Goal: Contribute content: Add original content to the website for others to see

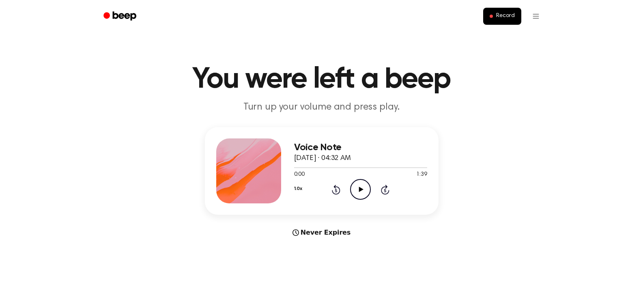
click at [360, 188] on icon at bounding box center [361, 189] width 4 height 5
click at [358, 185] on icon "Pause Audio" at bounding box center [360, 189] width 21 height 21
click at [337, 189] on icon "Rewind 5 seconds" at bounding box center [335, 189] width 9 height 11
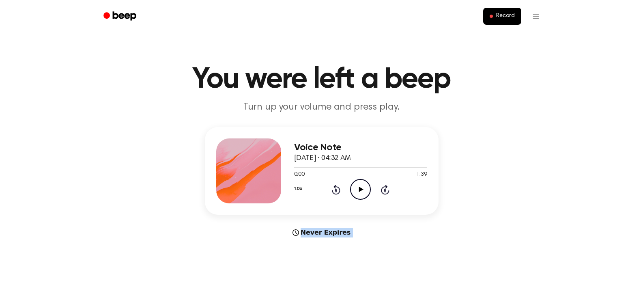
click at [337, 189] on icon "Rewind 5 seconds" at bounding box center [335, 189] width 9 height 11
click at [361, 187] on icon "Play Audio" at bounding box center [360, 189] width 21 height 21
click at [361, 187] on icon at bounding box center [361, 189] width 4 height 5
click at [361, 187] on icon "Play Audio" at bounding box center [360, 189] width 21 height 21
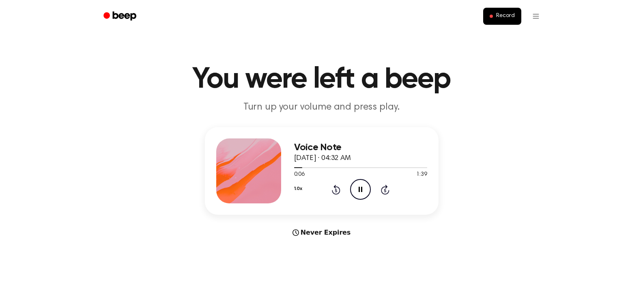
click at [361, 187] on icon at bounding box center [361, 189] width 4 height 5
click at [361, 187] on icon "Play Audio" at bounding box center [360, 189] width 21 height 21
click at [361, 187] on icon at bounding box center [361, 189] width 4 height 5
click at [361, 187] on icon "Play Audio" at bounding box center [360, 189] width 21 height 21
click at [361, 187] on icon at bounding box center [361, 189] width 4 height 5
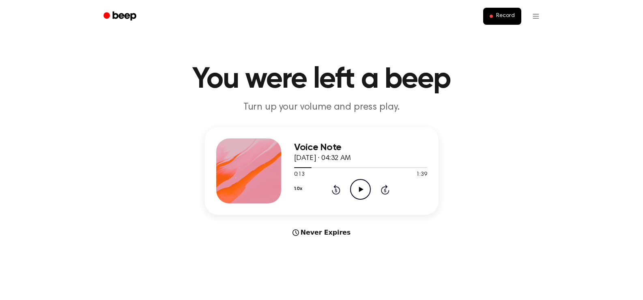
click at [361, 187] on icon "Play Audio" at bounding box center [360, 189] width 21 height 21
click at [361, 187] on icon at bounding box center [361, 189] width 4 height 5
click at [361, 187] on icon "Play Audio" at bounding box center [360, 189] width 21 height 21
click at [361, 187] on icon at bounding box center [361, 189] width 4 height 5
click at [361, 187] on icon "Play Audio" at bounding box center [360, 189] width 21 height 21
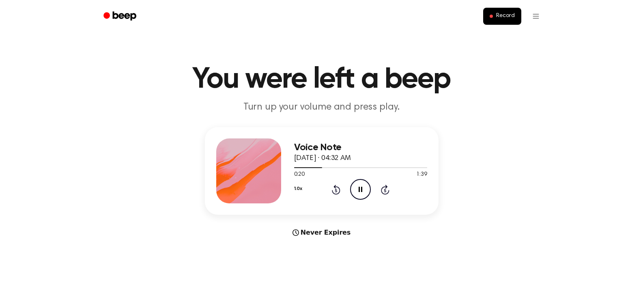
click at [361, 187] on icon at bounding box center [361, 189] width 4 height 5
click at [361, 187] on icon "Play Audio" at bounding box center [360, 189] width 21 height 21
click at [361, 187] on icon at bounding box center [361, 189] width 4 height 5
click at [361, 187] on icon "Play Audio" at bounding box center [360, 189] width 21 height 21
click at [361, 187] on icon at bounding box center [361, 189] width 4 height 5
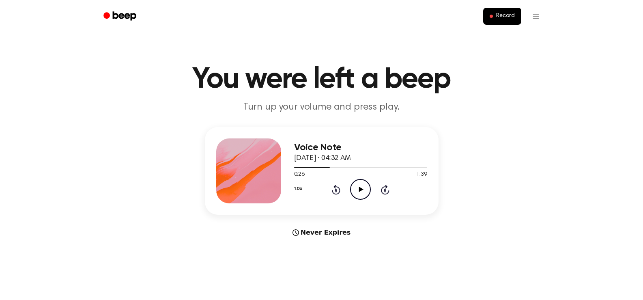
click at [361, 187] on icon "Play Audio" at bounding box center [360, 189] width 21 height 21
click at [361, 187] on icon at bounding box center [361, 189] width 4 height 5
click at [361, 187] on icon "Play Audio" at bounding box center [360, 189] width 21 height 21
click at [361, 187] on icon at bounding box center [361, 189] width 4 height 5
click at [361, 187] on icon "Play Audio" at bounding box center [360, 189] width 21 height 21
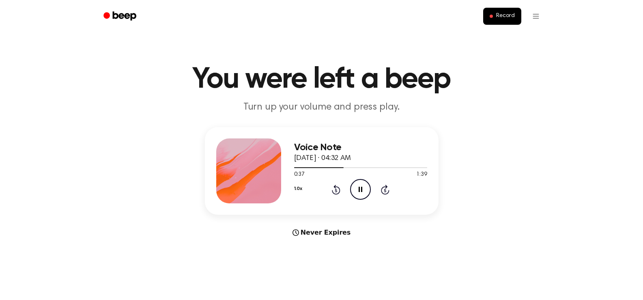
click at [361, 187] on icon at bounding box center [361, 189] width 4 height 5
click at [361, 187] on icon "Play Audio" at bounding box center [360, 189] width 21 height 21
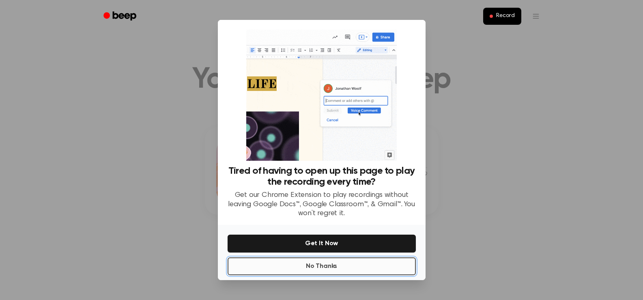
click at [352, 267] on button "No Thanks" at bounding box center [322, 266] width 188 height 18
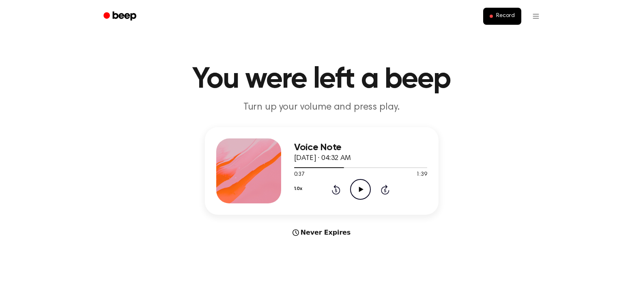
click at [355, 189] on icon "Play Audio" at bounding box center [360, 189] width 21 height 21
click at [355, 189] on icon "Pause Audio" at bounding box center [360, 189] width 21 height 21
click at [355, 189] on icon "Play Audio" at bounding box center [360, 189] width 21 height 21
click at [355, 189] on icon "Pause Audio" at bounding box center [360, 189] width 21 height 21
click at [355, 189] on icon "Play Audio" at bounding box center [360, 189] width 21 height 21
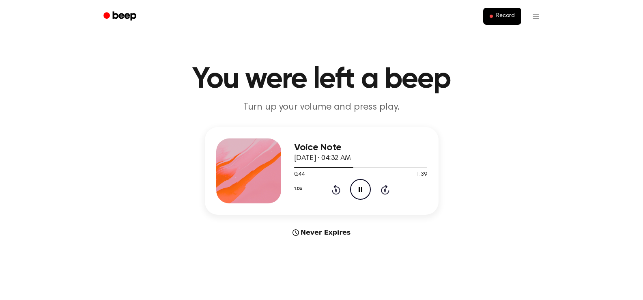
click at [355, 189] on icon "Pause Audio" at bounding box center [360, 189] width 21 height 21
click at [355, 189] on icon "Play Audio" at bounding box center [360, 189] width 21 height 21
click at [355, 189] on icon "Pause Audio" at bounding box center [360, 189] width 21 height 21
click at [355, 189] on icon "Play Audio" at bounding box center [360, 189] width 21 height 21
click at [355, 189] on icon "Pause Audio" at bounding box center [360, 189] width 21 height 21
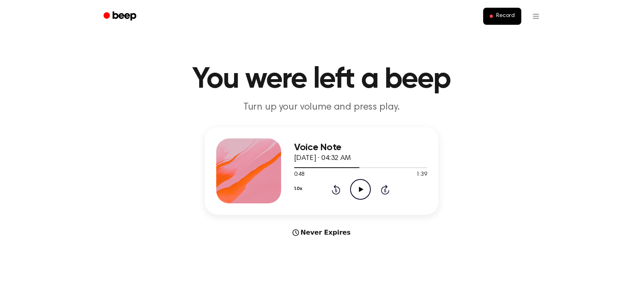
click at [355, 189] on icon "Play Audio" at bounding box center [360, 189] width 21 height 21
click at [355, 189] on icon "Pause Audio" at bounding box center [360, 189] width 21 height 21
click at [355, 189] on icon "Play Audio" at bounding box center [360, 189] width 21 height 21
click at [355, 189] on icon "Pause Audio" at bounding box center [360, 189] width 21 height 21
click at [355, 189] on icon "Play Audio" at bounding box center [360, 189] width 21 height 21
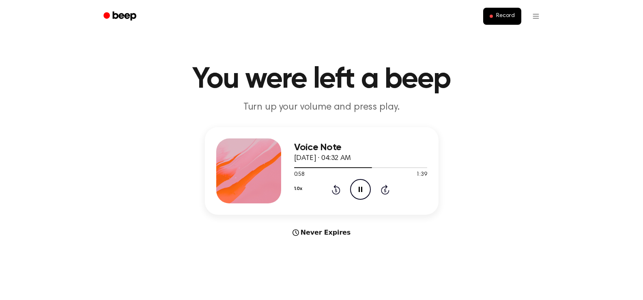
click at [355, 189] on icon "Pause Audio" at bounding box center [360, 189] width 21 height 21
click at [355, 189] on icon "Play Audio" at bounding box center [360, 189] width 21 height 21
click at [355, 189] on icon "Pause Audio" at bounding box center [360, 189] width 21 height 21
click at [355, 189] on icon "Play Audio" at bounding box center [360, 189] width 21 height 21
click at [355, 189] on icon "Pause Audio" at bounding box center [360, 189] width 21 height 21
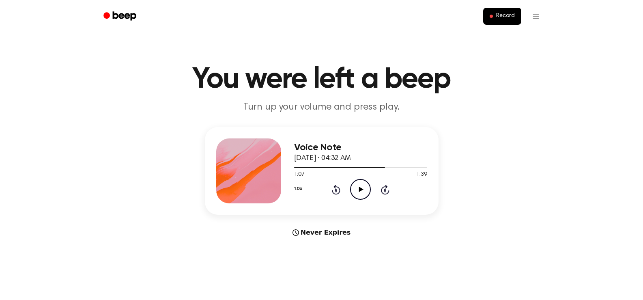
click at [355, 189] on icon "Play Audio" at bounding box center [360, 189] width 21 height 21
click at [355, 189] on icon "Pause Audio" at bounding box center [360, 189] width 21 height 21
click at [355, 189] on icon "Play Audio" at bounding box center [360, 189] width 21 height 21
click at [355, 189] on icon "Pause Audio" at bounding box center [360, 189] width 21 height 21
click at [355, 189] on icon "Play Audio" at bounding box center [360, 189] width 21 height 21
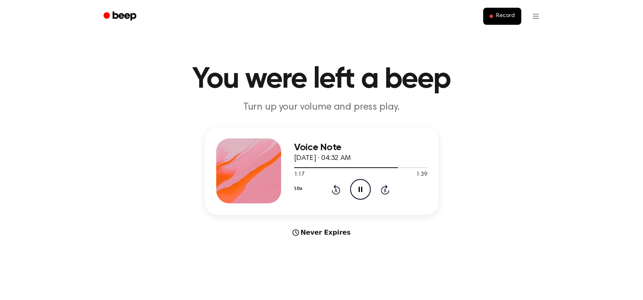
click at [355, 189] on icon "Pause Audio" at bounding box center [360, 189] width 21 height 21
click at [355, 189] on icon "Play Audio" at bounding box center [360, 189] width 21 height 21
click at [355, 189] on icon "Pause Audio" at bounding box center [360, 189] width 21 height 21
click at [355, 189] on icon "Play Audio" at bounding box center [360, 189] width 21 height 21
click at [355, 189] on icon "Pause Audio" at bounding box center [360, 189] width 21 height 21
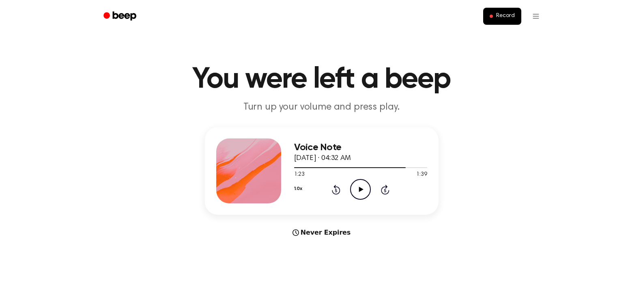
click at [355, 189] on icon "Play Audio" at bounding box center [360, 189] width 21 height 21
click at [355, 189] on icon "Pause Audio" at bounding box center [360, 189] width 21 height 21
click at [355, 189] on icon "Play Audio" at bounding box center [360, 189] width 21 height 21
click at [355, 189] on icon "Pause Audio" at bounding box center [360, 189] width 21 height 21
click at [355, 189] on icon "Play Audio" at bounding box center [360, 189] width 21 height 21
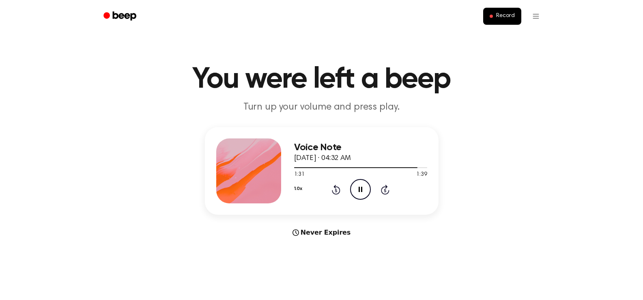
click at [355, 189] on icon "Pause Audio" at bounding box center [360, 189] width 21 height 21
click at [355, 189] on icon "Play Audio" at bounding box center [360, 189] width 21 height 21
click at [355, 189] on icon "Pause Audio" at bounding box center [360, 189] width 21 height 21
click at [339, 191] on icon at bounding box center [336, 190] width 9 height 10
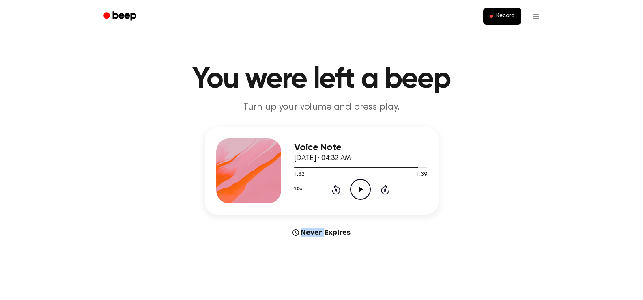
click at [339, 191] on icon at bounding box center [336, 190] width 9 height 10
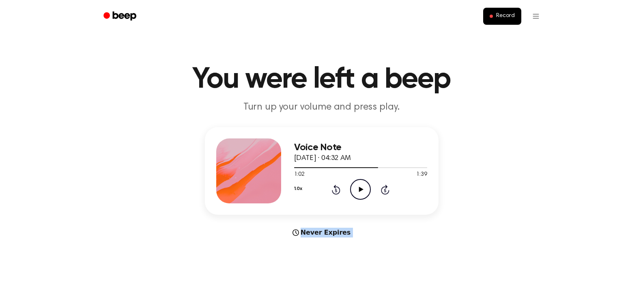
click at [339, 191] on icon at bounding box center [336, 190] width 9 height 10
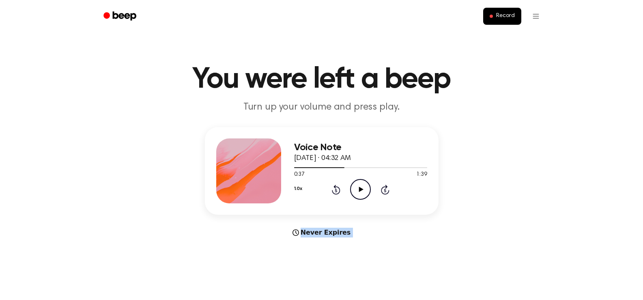
click at [339, 191] on icon at bounding box center [336, 190] width 9 height 10
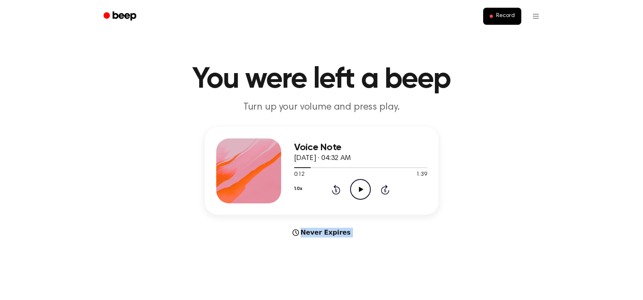
click at [339, 191] on icon at bounding box center [336, 190] width 9 height 10
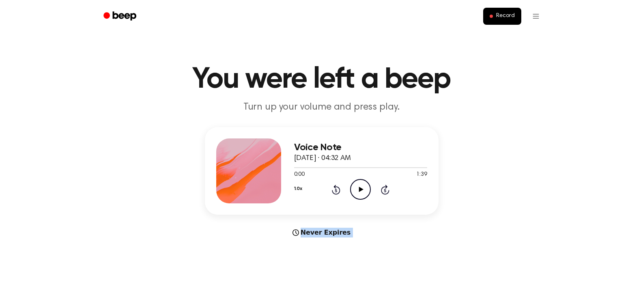
click at [339, 191] on icon at bounding box center [336, 190] width 9 height 10
click at [358, 189] on icon "Play Audio" at bounding box center [360, 189] width 21 height 21
click at [358, 189] on icon "Pause Audio" at bounding box center [360, 189] width 21 height 21
click at [358, 189] on icon "Play Audio" at bounding box center [360, 189] width 21 height 21
click at [358, 189] on icon "Pause Audio" at bounding box center [360, 189] width 21 height 21
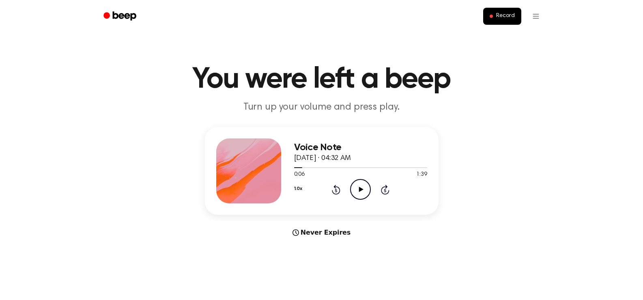
click at [358, 189] on icon "Play Audio" at bounding box center [360, 189] width 21 height 21
click at [358, 189] on icon "Pause Audio" at bounding box center [360, 189] width 21 height 21
click at [358, 189] on icon "Play Audio" at bounding box center [360, 189] width 21 height 21
click at [358, 189] on icon "Pause Audio" at bounding box center [360, 189] width 21 height 21
click at [358, 189] on icon "Play Audio" at bounding box center [360, 189] width 21 height 21
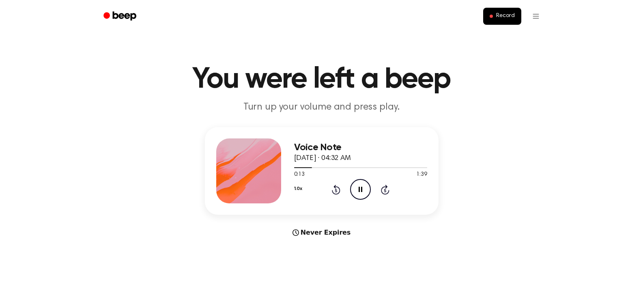
click at [358, 189] on icon "Pause Audio" at bounding box center [360, 189] width 21 height 21
click at [358, 189] on icon "Play Audio" at bounding box center [360, 189] width 21 height 21
click at [358, 189] on icon "Pause Audio" at bounding box center [360, 189] width 21 height 21
click at [358, 189] on icon "Play Audio" at bounding box center [360, 189] width 21 height 21
click at [358, 189] on icon "Pause Audio" at bounding box center [360, 189] width 21 height 21
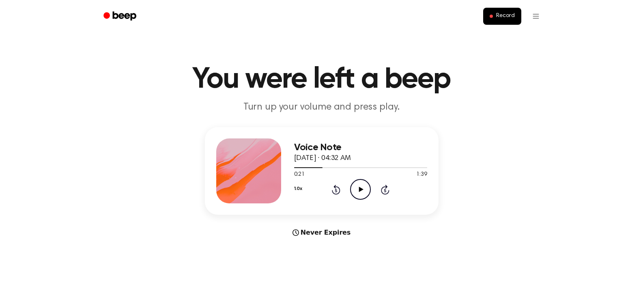
click at [358, 189] on icon "Play Audio" at bounding box center [360, 189] width 21 height 21
click at [358, 189] on icon "Pause Audio" at bounding box center [360, 189] width 21 height 21
click at [358, 189] on icon "Play Audio" at bounding box center [360, 189] width 21 height 21
click at [358, 189] on icon "Pause Audio" at bounding box center [360, 189] width 21 height 21
click at [358, 189] on icon "Play Audio" at bounding box center [360, 189] width 21 height 21
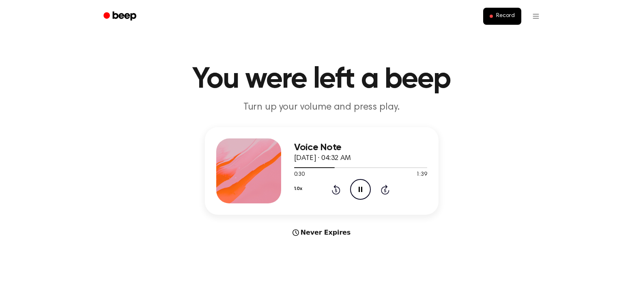
click at [358, 189] on icon "Pause Audio" at bounding box center [360, 189] width 21 height 21
click at [358, 189] on icon "Play Audio" at bounding box center [360, 189] width 21 height 21
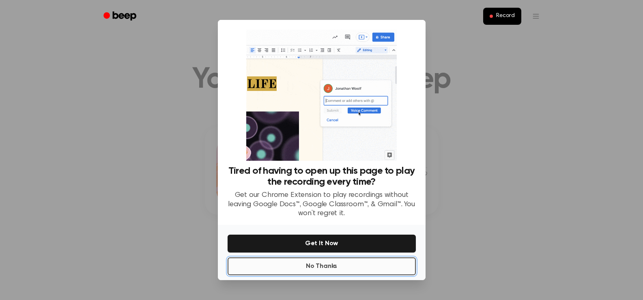
click at [326, 260] on button "No Thanks" at bounding box center [322, 266] width 188 height 18
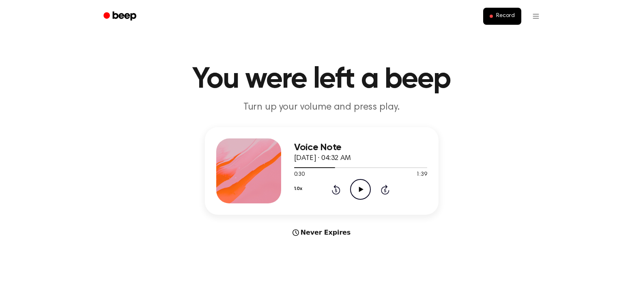
click at [357, 191] on icon "Play Audio" at bounding box center [360, 189] width 21 height 21
click at [357, 191] on icon "Pause Audio" at bounding box center [360, 189] width 21 height 21
click at [357, 191] on icon "Play Audio" at bounding box center [360, 189] width 21 height 21
click at [357, 191] on icon "Pause Audio" at bounding box center [360, 189] width 21 height 21
click at [357, 191] on icon "Play Audio" at bounding box center [360, 189] width 21 height 21
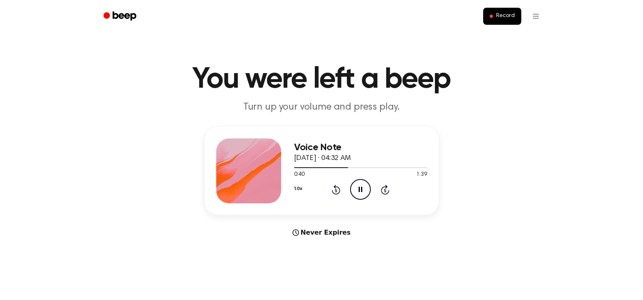
click at [357, 191] on icon "Pause Audio" at bounding box center [360, 189] width 21 height 21
click at [357, 191] on icon "Play Audio" at bounding box center [360, 189] width 21 height 21
click at [357, 191] on icon "Pause Audio" at bounding box center [360, 189] width 21 height 21
click at [357, 191] on icon "Play Audio" at bounding box center [360, 189] width 21 height 21
click at [357, 191] on icon "Pause Audio" at bounding box center [360, 189] width 21 height 21
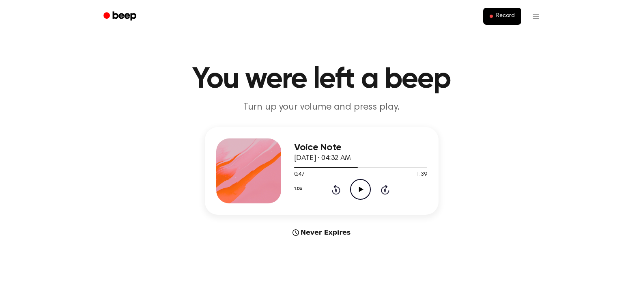
click at [357, 191] on icon "Play Audio" at bounding box center [360, 189] width 21 height 21
click at [357, 191] on icon "Pause Audio" at bounding box center [360, 189] width 21 height 21
click at [357, 191] on icon "Play Audio" at bounding box center [360, 189] width 21 height 21
click at [357, 191] on icon "Pause Audio" at bounding box center [360, 189] width 21 height 21
click at [357, 191] on icon "Play Audio" at bounding box center [360, 189] width 21 height 21
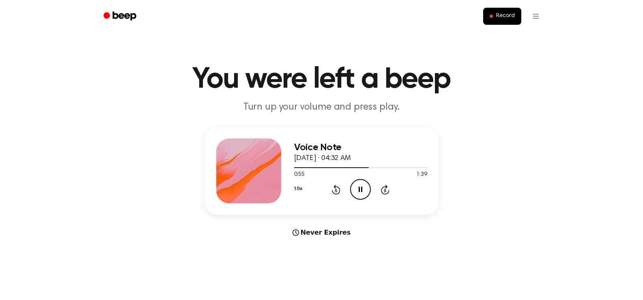
click at [357, 191] on icon "Pause Audio" at bounding box center [360, 189] width 21 height 21
click at [357, 191] on icon "Play Audio" at bounding box center [360, 189] width 21 height 21
click at [357, 191] on icon "Pause Audio" at bounding box center [360, 189] width 21 height 21
click at [357, 191] on icon "Play Audio" at bounding box center [360, 189] width 21 height 21
click at [357, 191] on icon "Pause Audio" at bounding box center [360, 189] width 21 height 21
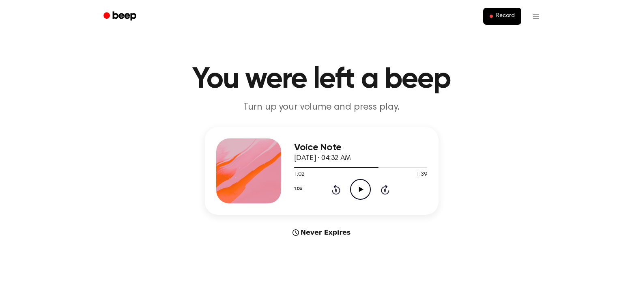
click at [357, 191] on icon "Play Audio" at bounding box center [360, 189] width 21 height 21
click at [357, 191] on icon "Pause Audio" at bounding box center [360, 189] width 21 height 21
click at [357, 191] on icon "Play Audio" at bounding box center [360, 189] width 21 height 21
click at [357, 191] on icon "Pause Audio" at bounding box center [360, 189] width 21 height 21
click at [357, 191] on icon "Play Audio" at bounding box center [360, 189] width 21 height 21
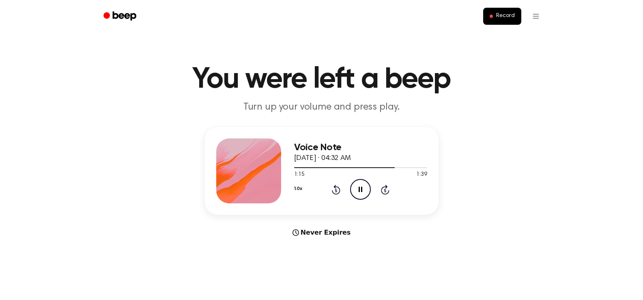
click at [357, 191] on icon "Pause Audio" at bounding box center [360, 189] width 21 height 21
click at [357, 191] on icon "Play Audio" at bounding box center [360, 189] width 21 height 21
click at [357, 191] on icon "Pause Audio" at bounding box center [360, 189] width 21 height 21
click at [357, 191] on icon "Play Audio" at bounding box center [360, 189] width 21 height 21
click at [357, 191] on icon "Pause Audio" at bounding box center [360, 189] width 21 height 21
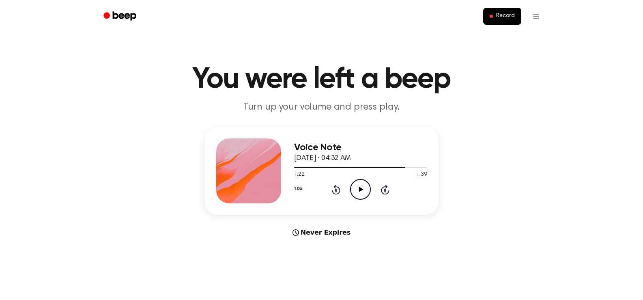
click at [357, 191] on icon "Play Audio" at bounding box center [360, 189] width 21 height 21
click at [357, 191] on icon "Pause Audio" at bounding box center [360, 189] width 21 height 21
click at [357, 191] on icon "Play Audio" at bounding box center [360, 189] width 21 height 21
click at [357, 191] on icon "Pause Audio" at bounding box center [360, 189] width 21 height 21
click at [357, 191] on icon "Play Audio" at bounding box center [360, 189] width 21 height 21
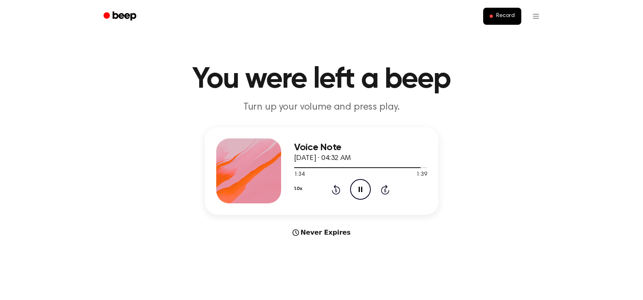
click at [357, 191] on icon "Pause Audio" at bounding box center [360, 189] width 21 height 21
click at [357, 191] on icon "Play Audio" at bounding box center [360, 189] width 21 height 21
click at [357, 191] on icon "Pause Audio" at bounding box center [360, 189] width 21 height 21
click at [499, 20] on button "Record" at bounding box center [502, 16] width 38 height 17
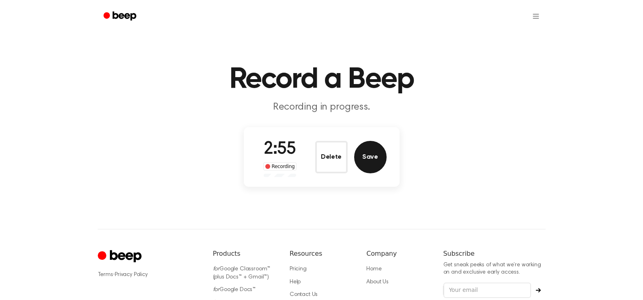
click at [378, 155] on button "Save" at bounding box center [370, 157] width 32 height 32
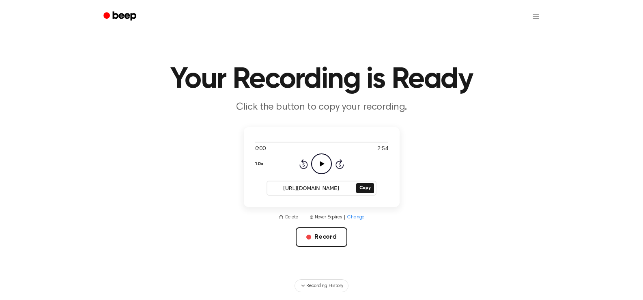
click at [323, 185] on input "[URL][DOMAIN_NAME]" at bounding box center [310, 188] width 87 height 11
click at [321, 165] on icon at bounding box center [322, 163] width 4 height 5
click at [340, 231] on button "Record" at bounding box center [322, 236] width 52 height 19
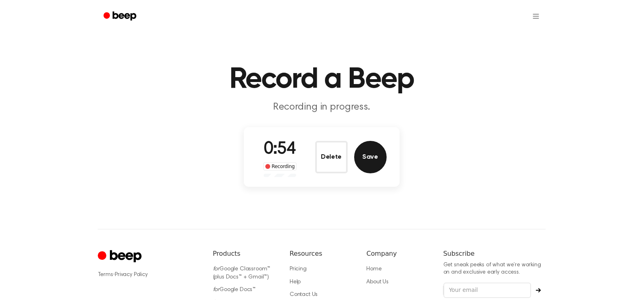
click at [378, 155] on button "Save" at bounding box center [370, 157] width 32 height 32
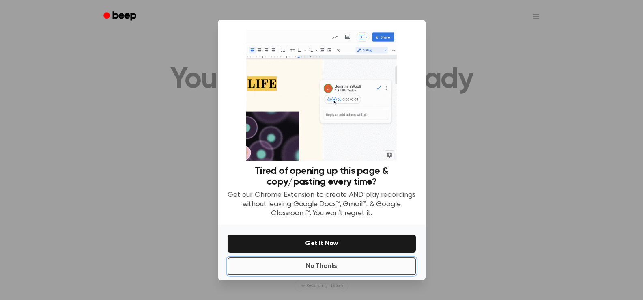
click at [351, 269] on button "No Thanks" at bounding box center [322, 266] width 188 height 18
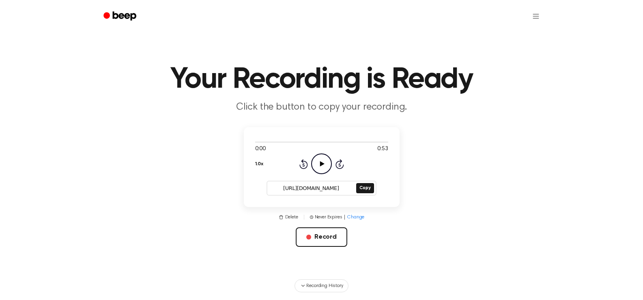
click at [329, 191] on input "[URL][DOMAIN_NAME]" at bounding box center [310, 188] width 87 height 11
click at [320, 158] on icon "Play Audio" at bounding box center [321, 163] width 21 height 21
click at [320, 158] on icon "Pause Audio" at bounding box center [321, 163] width 21 height 21
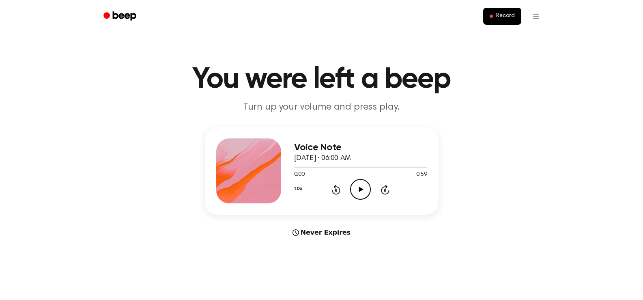
click at [360, 185] on icon "Play Audio" at bounding box center [360, 189] width 21 height 21
click at [360, 185] on icon "Pause Audio" at bounding box center [360, 189] width 21 height 21
click at [360, 185] on icon "Play Audio" at bounding box center [360, 189] width 21 height 21
click at [360, 185] on icon "Pause Audio" at bounding box center [360, 189] width 21 height 21
click at [360, 185] on icon "Play Audio" at bounding box center [360, 189] width 21 height 21
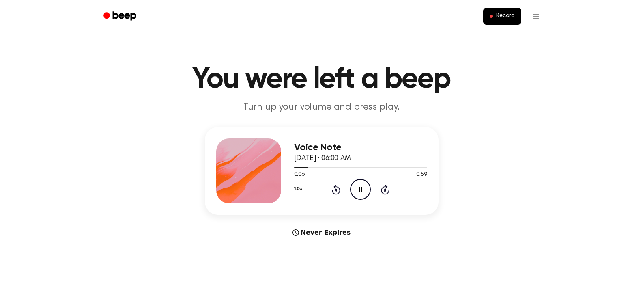
click at [360, 185] on icon "Pause Audio" at bounding box center [360, 189] width 21 height 21
click at [360, 185] on icon "Play Audio" at bounding box center [360, 189] width 21 height 21
click at [360, 185] on icon "Pause Audio" at bounding box center [360, 189] width 21 height 21
click at [360, 185] on icon "Play Audio" at bounding box center [360, 189] width 21 height 21
click at [360, 185] on icon "Pause Audio" at bounding box center [360, 189] width 21 height 21
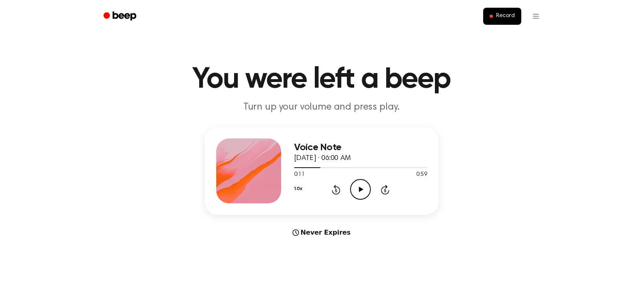
click at [360, 185] on icon "Play Audio" at bounding box center [360, 189] width 21 height 21
click at [360, 185] on icon "Pause Audio" at bounding box center [360, 189] width 21 height 21
click at [360, 185] on icon "Play Audio" at bounding box center [360, 189] width 21 height 21
click at [360, 185] on icon "Pause Audio" at bounding box center [360, 189] width 21 height 21
click at [360, 185] on icon "Play Audio" at bounding box center [360, 189] width 21 height 21
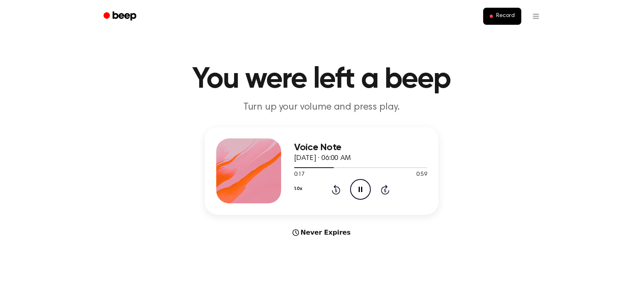
click at [360, 185] on icon "Pause Audio" at bounding box center [360, 189] width 21 height 21
click at [360, 185] on icon "Play Audio" at bounding box center [360, 189] width 21 height 21
click at [360, 185] on icon "Pause Audio" at bounding box center [360, 189] width 21 height 21
click at [360, 185] on icon "Play Audio" at bounding box center [360, 189] width 21 height 21
click at [360, 185] on icon "Pause Audio" at bounding box center [360, 189] width 21 height 21
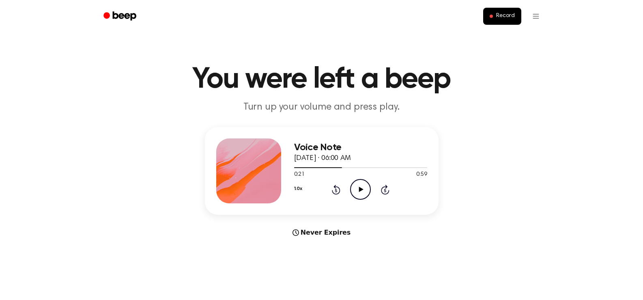
click at [360, 185] on icon "Play Audio" at bounding box center [360, 189] width 21 height 21
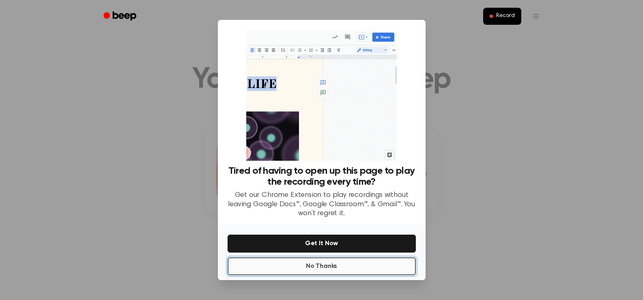
click at [332, 266] on button "No Thanks" at bounding box center [322, 266] width 188 height 18
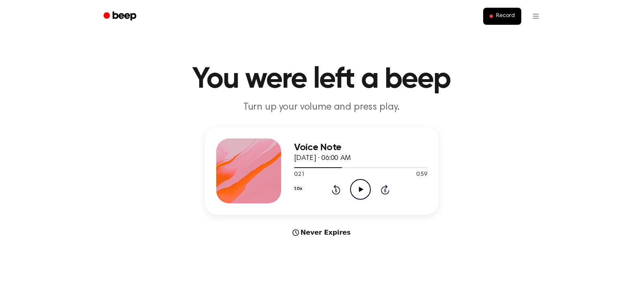
click at [364, 187] on icon "Play Audio" at bounding box center [360, 189] width 21 height 21
click at [364, 187] on icon "Pause Audio" at bounding box center [360, 189] width 21 height 21
click at [364, 187] on icon "Play Audio" at bounding box center [360, 189] width 21 height 21
click at [364, 187] on icon "Pause Audio" at bounding box center [360, 189] width 21 height 21
click at [364, 187] on icon "Play Audio" at bounding box center [360, 189] width 21 height 21
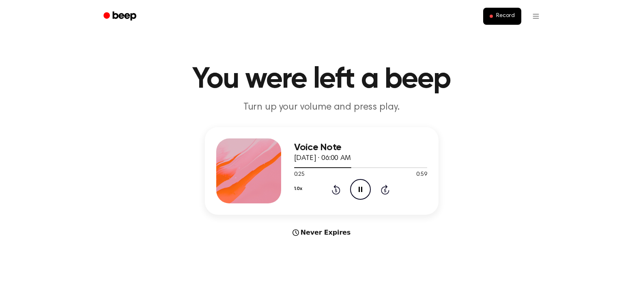
click at [364, 187] on icon "Pause Audio" at bounding box center [360, 189] width 21 height 21
click at [364, 187] on icon "Play Audio" at bounding box center [360, 189] width 21 height 21
click at [364, 187] on icon "Pause Audio" at bounding box center [360, 189] width 21 height 21
click at [364, 187] on icon "Play Audio" at bounding box center [360, 189] width 21 height 21
click at [364, 187] on icon "Pause Audio" at bounding box center [360, 189] width 21 height 21
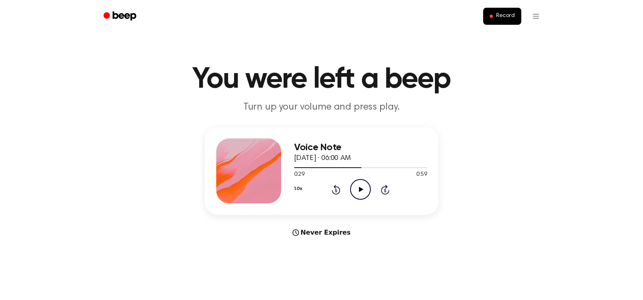
click at [364, 187] on icon "Play Audio" at bounding box center [360, 189] width 21 height 21
click at [364, 187] on icon "Pause Audio" at bounding box center [360, 189] width 21 height 21
click at [364, 187] on icon "Play Audio" at bounding box center [360, 189] width 21 height 21
click at [364, 187] on icon "Pause Audio" at bounding box center [360, 189] width 21 height 21
click at [364, 187] on icon "Play Audio" at bounding box center [360, 189] width 21 height 21
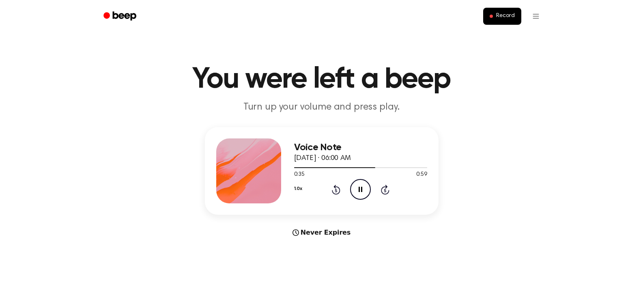
click at [364, 187] on icon "Pause Audio" at bounding box center [360, 189] width 21 height 21
click at [364, 187] on icon "Play Audio" at bounding box center [360, 189] width 21 height 21
click at [364, 187] on icon "Pause Audio" at bounding box center [360, 189] width 21 height 21
click at [364, 187] on icon "Play Audio" at bounding box center [360, 189] width 21 height 21
click at [364, 187] on icon "Pause Audio" at bounding box center [360, 189] width 21 height 21
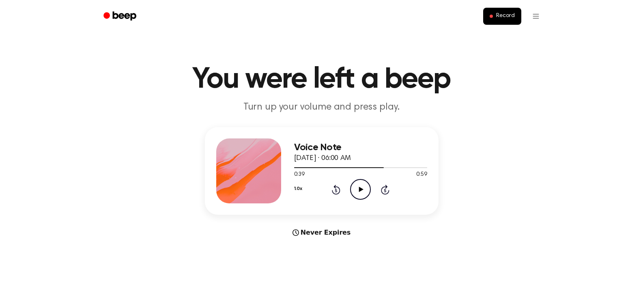
click at [364, 187] on icon "Play Audio" at bounding box center [360, 189] width 21 height 21
click at [364, 187] on icon "Pause Audio" at bounding box center [360, 189] width 21 height 21
click at [364, 187] on icon "Play Audio" at bounding box center [360, 189] width 21 height 21
click at [364, 187] on icon "Pause Audio" at bounding box center [360, 189] width 21 height 21
click at [364, 187] on icon "Play Audio" at bounding box center [360, 189] width 21 height 21
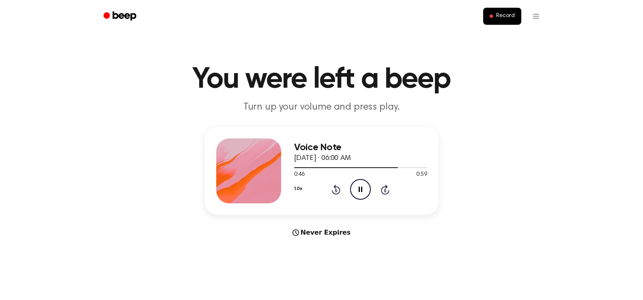
click at [364, 187] on icon "Pause Audio" at bounding box center [360, 189] width 21 height 21
click at [364, 187] on icon "Play Audio" at bounding box center [360, 189] width 21 height 21
click at [364, 187] on icon "Pause Audio" at bounding box center [360, 189] width 21 height 21
click at [364, 187] on icon "Play Audio" at bounding box center [360, 189] width 21 height 21
click at [364, 187] on icon "Pause Audio" at bounding box center [360, 189] width 21 height 21
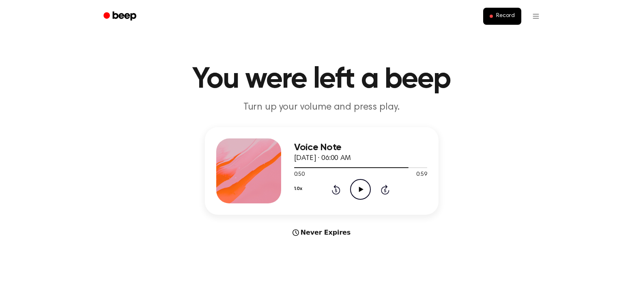
click at [364, 187] on icon "Play Audio" at bounding box center [360, 189] width 21 height 21
click at [364, 187] on icon "Pause Audio" at bounding box center [360, 189] width 21 height 21
click at [364, 187] on icon "Play Audio" at bounding box center [360, 189] width 21 height 21
click at [364, 187] on icon "Pause Audio" at bounding box center [360, 189] width 21 height 21
click at [364, 187] on icon "Play Audio" at bounding box center [360, 189] width 21 height 21
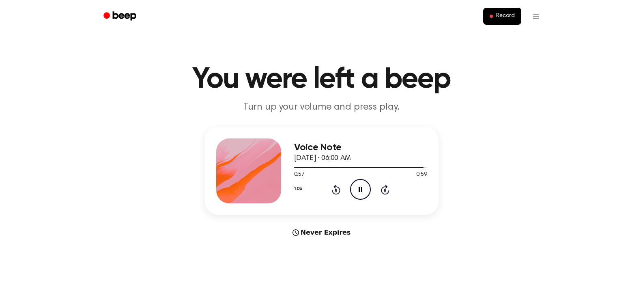
click at [364, 187] on icon "Pause Audio" at bounding box center [360, 189] width 21 height 21
click at [334, 189] on icon "Rewind 5 seconds" at bounding box center [335, 189] width 9 height 11
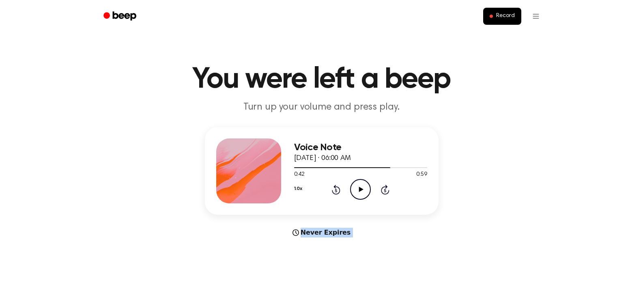
click at [334, 189] on icon "Rewind 5 seconds" at bounding box center [335, 189] width 9 height 11
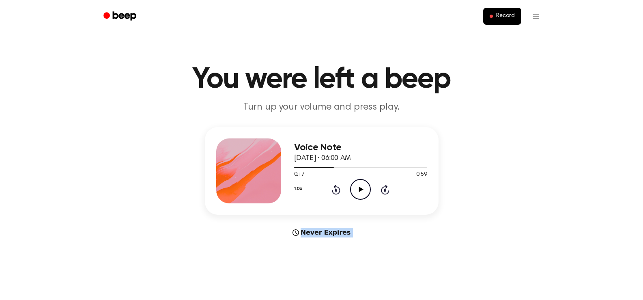
click at [334, 189] on icon "Rewind 5 seconds" at bounding box center [335, 189] width 9 height 11
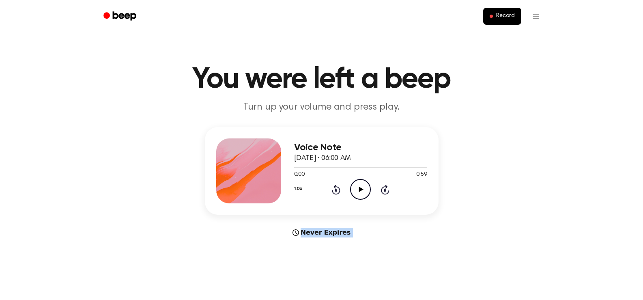
click at [334, 189] on icon "Rewind 5 seconds" at bounding box center [335, 189] width 9 height 11
click at [357, 186] on icon "Play Audio" at bounding box center [360, 189] width 21 height 21
click at [357, 186] on icon "Pause Audio" at bounding box center [360, 189] width 21 height 21
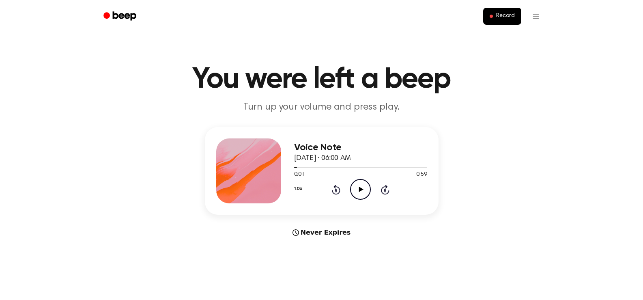
click at [357, 186] on icon "Play Audio" at bounding box center [360, 189] width 21 height 21
click at [357, 186] on icon "Pause Audio" at bounding box center [360, 189] width 21 height 21
click at [357, 186] on icon "Play Audio" at bounding box center [360, 189] width 21 height 21
click at [357, 186] on icon "Pause Audio" at bounding box center [360, 189] width 21 height 21
click at [357, 186] on icon "Play Audio" at bounding box center [360, 189] width 21 height 21
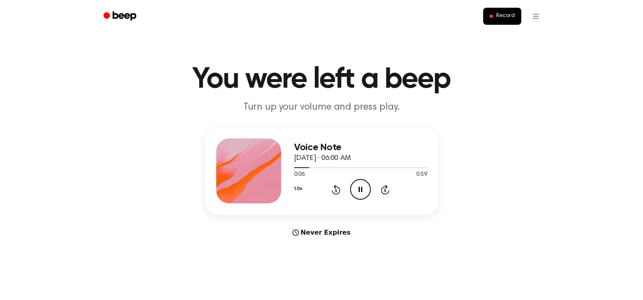
click at [357, 186] on icon "Pause Audio" at bounding box center [360, 189] width 21 height 21
click at [357, 186] on icon "Play Audio" at bounding box center [360, 189] width 21 height 21
click at [357, 186] on icon "Pause Audio" at bounding box center [360, 189] width 21 height 21
click at [357, 186] on icon "Play Audio" at bounding box center [360, 189] width 21 height 21
click at [357, 186] on icon "Pause Audio" at bounding box center [360, 189] width 21 height 21
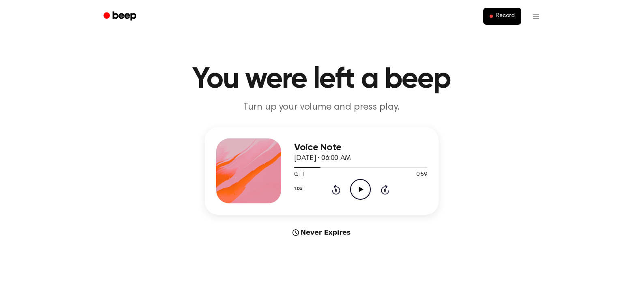
click at [357, 186] on icon "Play Audio" at bounding box center [360, 189] width 21 height 21
click at [357, 186] on icon "Pause Audio" at bounding box center [360, 189] width 21 height 21
click at [357, 186] on icon "Play Audio" at bounding box center [360, 189] width 21 height 21
click at [357, 186] on icon "Pause Audio" at bounding box center [360, 189] width 21 height 21
click at [357, 186] on icon "Play Audio" at bounding box center [360, 189] width 21 height 21
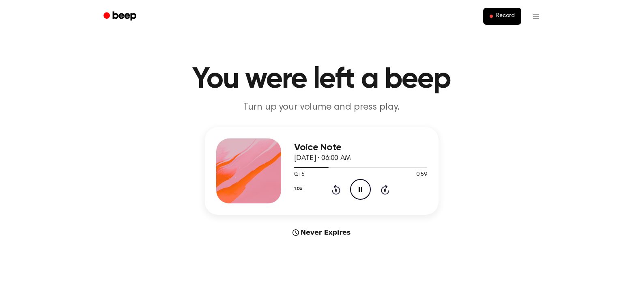
click at [357, 186] on icon "Pause Audio" at bounding box center [360, 189] width 21 height 21
click at [357, 186] on icon "Play Audio" at bounding box center [360, 189] width 21 height 21
click at [357, 186] on icon "Pause Audio" at bounding box center [360, 189] width 21 height 21
click at [357, 186] on icon "Play Audio" at bounding box center [360, 189] width 21 height 21
click at [357, 186] on icon "Pause Audio" at bounding box center [360, 189] width 21 height 21
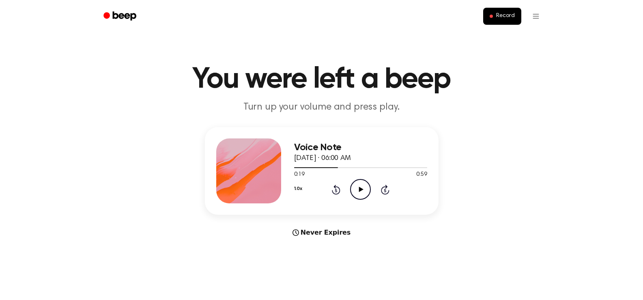
click at [357, 186] on icon "Play Audio" at bounding box center [360, 189] width 21 height 21
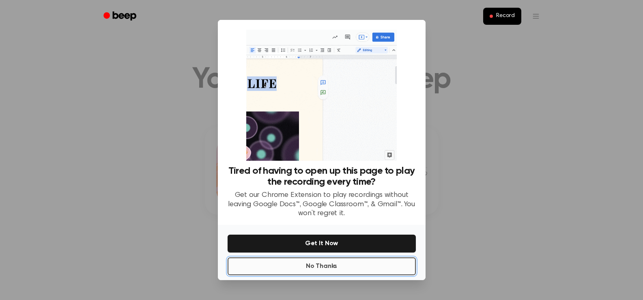
click at [349, 262] on button "No Thanks" at bounding box center [322, 266] width 188 height 18
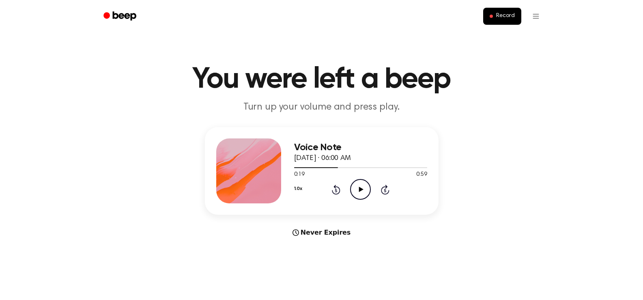
click at [359, 191] on icon at bounding box center [361, 189] width 4 height 5
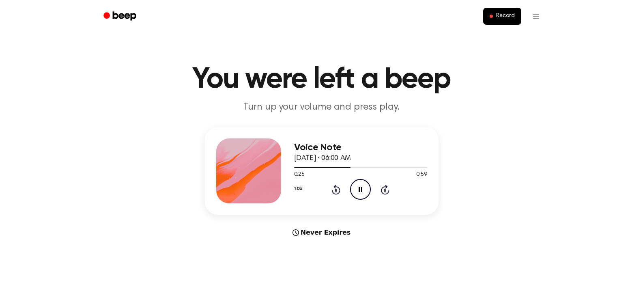
click at [359, 191] on icon at bounding box center [361, 189] width 4 height 5
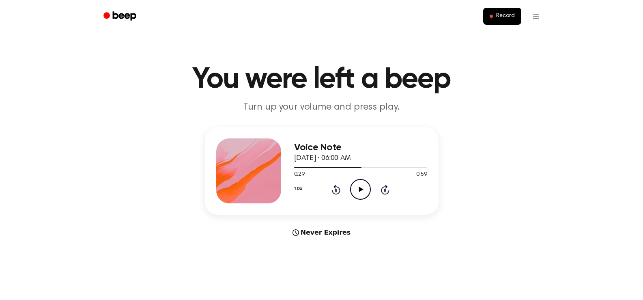
click at [359, 191] on icon at bounding box center [361, 189] width 4 height 5
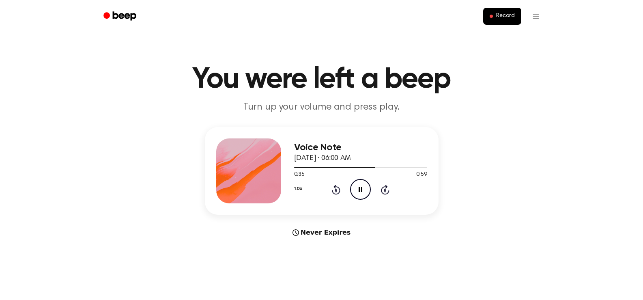
click at [359, 191] on icon at bounding box center [361, 189] width 4 height 5
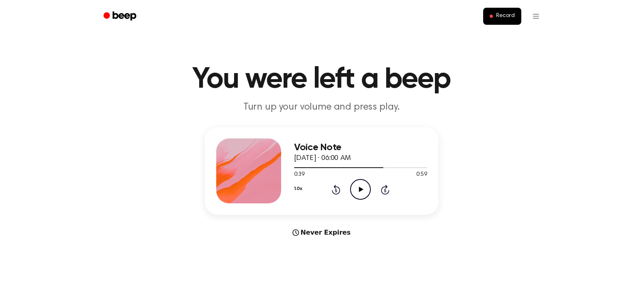
click at [359, 191] on icon at bounding box center [361, 189] width 4 height 5
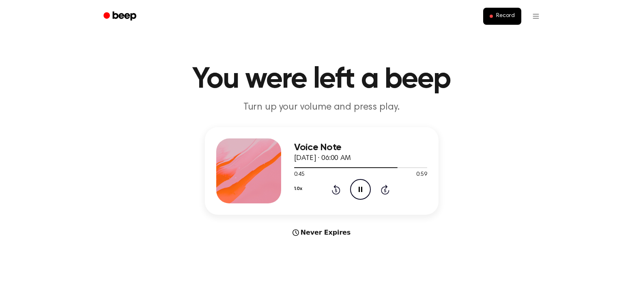
click at [359, 191] on icon at bounding box center [361, 189] width 4 height 5
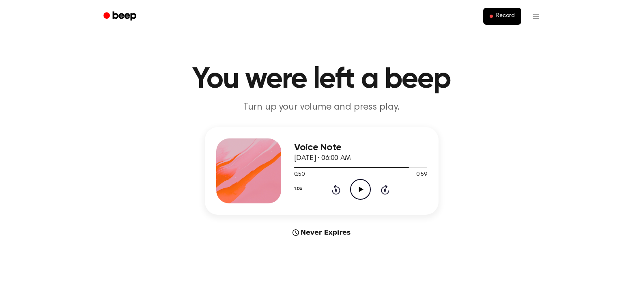
click at [359, 191] on icon at bounding box center [361, 189] width 4 height 5
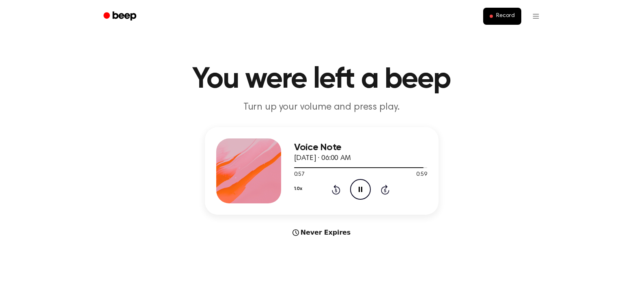
click at [359, 191] on icon at bounding box center [361, 189] width 4 height 5
click at [497, 15] on span "Record" at bounding box center [505, 16] width 18 height 7
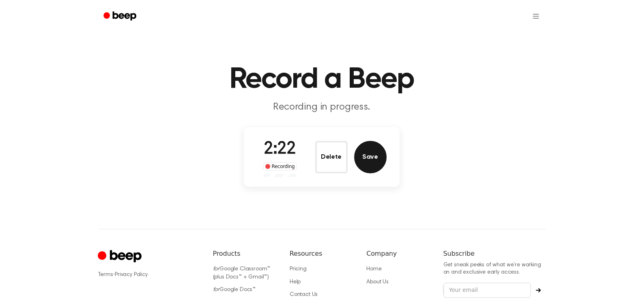
click at [362, 152] on button "Save" at bounding box center [370, 157] width 32 height 32
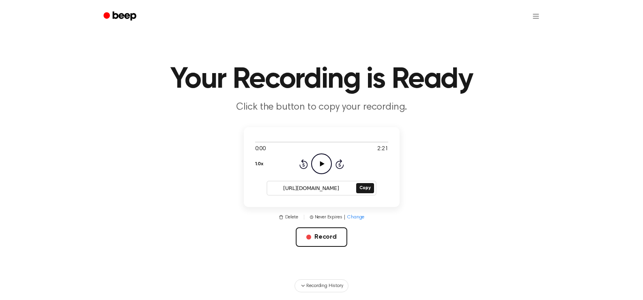
click at [324, 188] on input "https://beep.audio/3ucTfgb" at bounding box center [310, 188] width 87 height 11
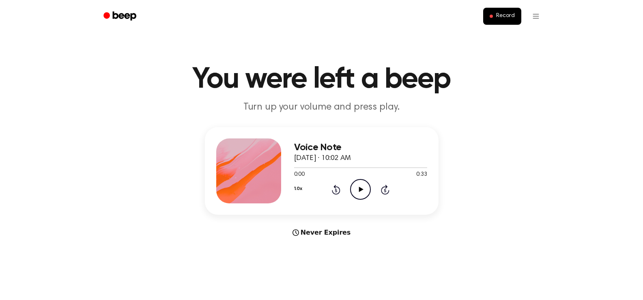
click at [358, 191] on icon "Play Audio" at bounding box center [360, 189] width 21 height 21
click at [358, 191] on icon "Pause Audio" at bounding box center [360, 189] width 21 height 21
click at [358, 191] on icon "Play Audio" at bounding box center [360, 189] width 21 height 21
click at [358, 191] on icon "Pause Audio" at bounding box center [360, 189] width 21 height 21
click at [358, 191] on icon "Play Audio" at bounding box center [360, 189] width 21 height 21
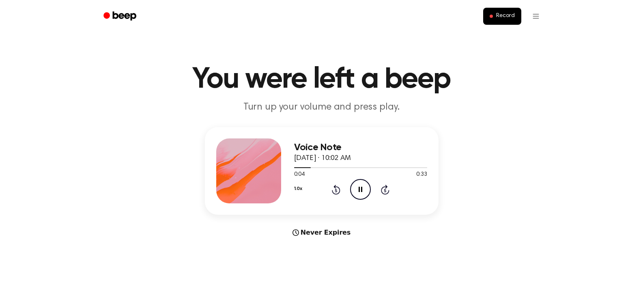
click at [358, 191] on icon "Pause Audio" at bounding box center [360, 189] width 21 height 21
click at [358, 191] on icon "Play Audio" at bounding box center [360, 189] width 21 height 21
click at [358, 191] on icon "Pause Audio" at bounding box center [360, 189] width 21 height 21
click at [358, 191] on icon "Play Audio" at bounding box center [360, 189] width 21 height 21
click at [358, 191] on icon "Pause Audio" at bounding box center [360, 189] width 21 height 21
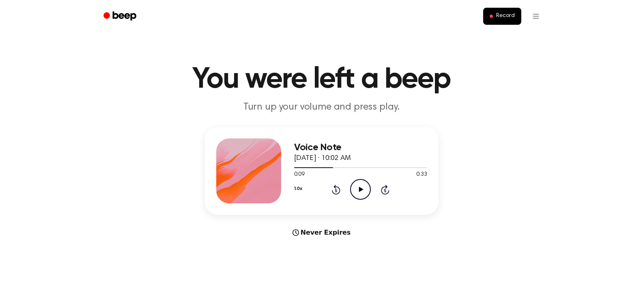
click at [358, 191] on icon "Play Audio" at bounding box center [360, 189] width 21 height 21
click at [358, 191] on icon "Pause Audio" at bounding box center [360, 189] width 21 height 21
click at [358, 191] on icon "Play Audio" at bounding box center [360, 189] width 21 height 21
click at [358, 191] on icon "Pause Audio" at bounding box center [360, 189] width 21 height 21
click at [358, 191] on icon "Play Audio" at bounding box center [360, 189] width 21 height 21
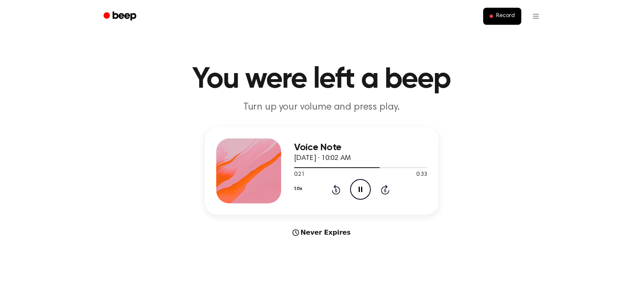
click at [358, 191] on icon "Pause Audio" at bounding box center [360, 189] width 21 height 21
click at [358, 191] on icon "Play Audio" at bounding box center [360, 189] width 21 height 21
click at [358, 191] on icon "Pause Audio" at bounding box center [360, 189] width 21 height 21
click at [358, 190] on icon "Play Audio" at bounding box center [360, 189] width 21 height 21
click at [358, 190] on icon "Pause Audio" at bounding box center [360, 189] width 21 height 21
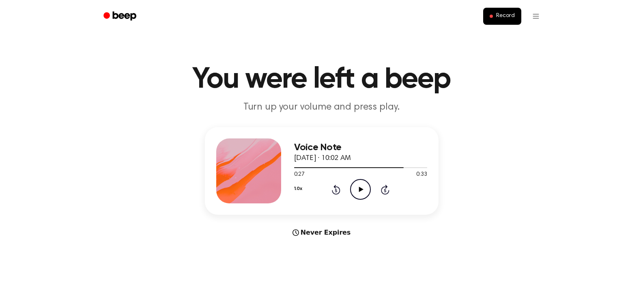
click at [358, 190] on icon "Play Audio" at bounding box center [360, 189] width 21 height 21
click at [358, 190] on icon "Pause Audio" at bounding box center [360, 189] width 21 height 21
click at [358, 190] on icon "Play Audio" at bounding box center [360, 189] width 21 height 21
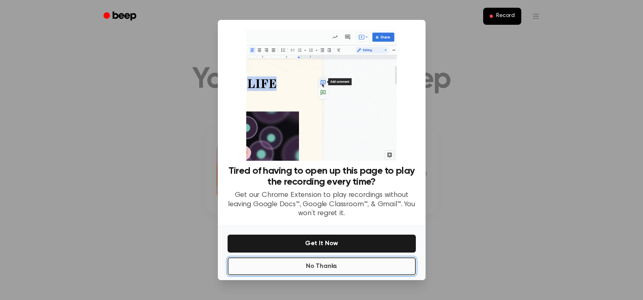
click at [365, 267] on button "No Thanks" at bounding box center [322, 266] width 188 height 18
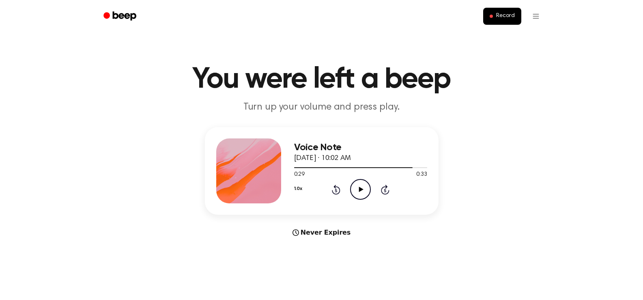
click at [362, 189] on icon at bounding box center [361, 189] width 4 height 5
click at [339, 190] on icon at bounding box center [336, 190] width 9 height 10
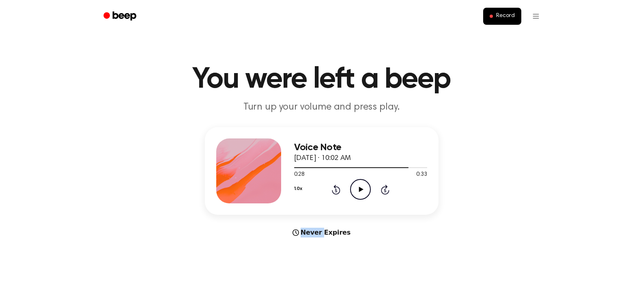
click at [339, 190] on icon at bounding box center [336, 190] width 9 height 10
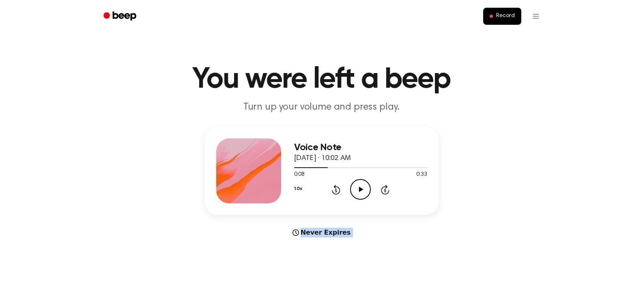
click at [339, 190] on icon at bounding box center [336, 190] width 9 height 10
click at [358, 189] on icon "Play Audio" at bounding box center [360, 189] width 21 height 21
click at [358, 189] on icon "Pause Audio" at bounding box center [360, 189] width 21 height 21
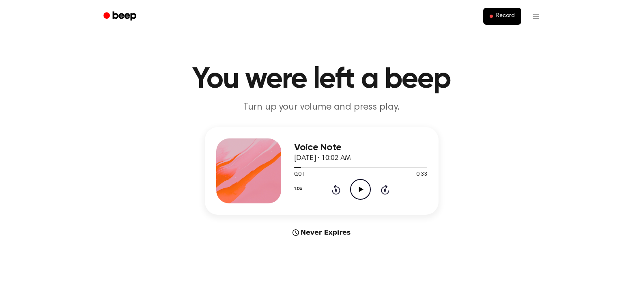
click at [358, 189] on icon "Play Audio" at bounding box center [360, 189] width 21 height 21
click at [358, 189] on icon "Pause Audio" at bounding box center [360, 189] width 21 height 21
click at [358, 189] on icon "Play Audio" at bounding box center [360, 189] width 21 height 21
click at [358, 189] on icon "Pause Audio" at bounding box center [360, 189] width 21 height 21
click at [358, 189] on icon "Play Audio" at bounding box center [360, 189] width 21 height 21
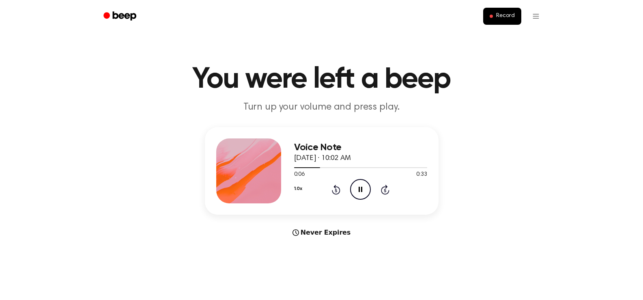
click at [358, 189] on icon "Pause Audio" at bounding box center [360, 189] width 21 height 21
click at [358, 189] on icon "Play Audio" at bounding box center [360, 189] width 21 height 21
click at [358, 189] on icon "Pause Audio" at bounding box center [360, 189] width 21 height 21
click at [358, 189] on icon "Play Audio" at bounding box center [360, 189] width 21 height 21
click at [358, 189] on icon "Pause Audio" at bounding box center [360, 189] width 21 height 21
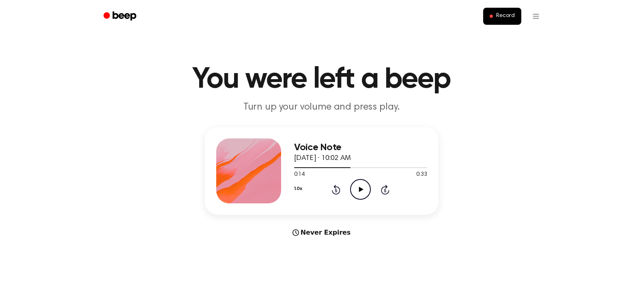
click at [358, 189] on icon "Play Audio" at bounding box center [360, 189] width 21 height 21
click at [358, 189] on icon "Pause Audio" at bounding box center [360, 189] width 21 height 21
click at [358, 189] on icon "Play Audio" at bounding box center [360, 189] width 21 height 21
click at [358, 189] on icon "Pause Audio" at bounding box center [360, 189] width 21 height 21
click at [358, 189] on icon "Play Audio" at bounding box center [360, 189] width 21 height 21
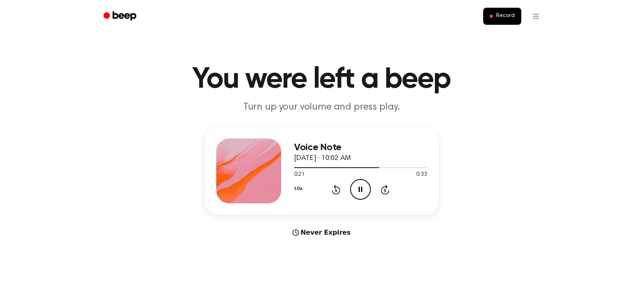
click at [358, 189] on icon "Pause Audio" at bounding box center [360, 189] width 21 height 21
click at [358, 189] on icon "Play Audio" at bounding box center [360, 189] width 21 height 21
click at [358, 189] on icon "Pause Audio" at bounding box center [360, 189] width 21 height 21
click at [358, 189] on icon "Play Audio" at bounding box center [360, 189] width 21 height 21
click at [358, 189] on icon "Pause Audio" at bounding box center [360, 189] width 21 height 21
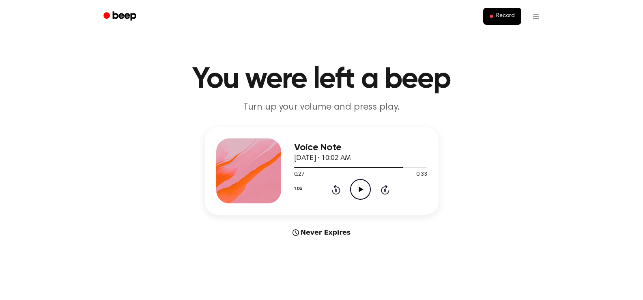
click at [358, 189] on icon "Play Audio" at bounding box center [360, 189] width 21 height 21
click at [358, 189] on icon "Pause Audio" at bounding box center [360, 189] width 21 height 21
click at [358, 189] on icon "Play Audio" at bounding box center [360, 189] width 21 height 21
click at [358, 189] on icon "Pause Audio" at bounding box center [360, 189] width 21 height 21
click at [358, 189] on icon "Play Audio" at bounding box center [360, 189] width 21 height 21
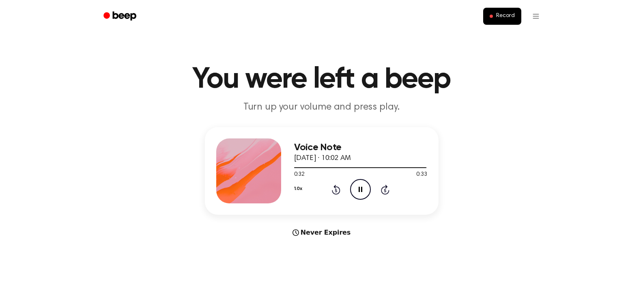
click at [358, 189] on icon "Pause Audio" at bounding box center [360, 189] width 21 height 21
click at [358, 189] on icon "Play Audio" at bounding box center [360, 189] width 21 height 21
click at [335, 191] on icon "Rewind 5 seconds" at bounding box center [335, 189] width 9 height 11
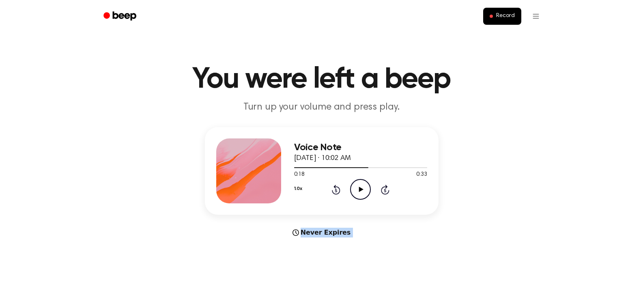
click at [335, 191] on icon "Rewind 5 seconds" at bounding box center [335, 189] width 9 height 11
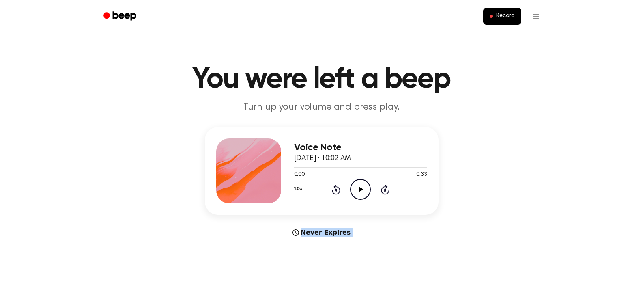
click at [335, 191] on icon "Rewind 5 seconds" at bounding box center [335, 189] width 9 height 11
click at [357, 188] on icon "Play Audio" at bounding box center [360, 189] width 21 height 21
click at [357, 188] on icon "Pause Audio" at bounding box center [360, 189] width 21 height 21
click at [357, 188] on icon "Play Audio" at bounding box center [360, 189] width 21 height 21
click at [357, 188] on icon "Pause Audio" at bounding box center [360, 189] width 21 height 21
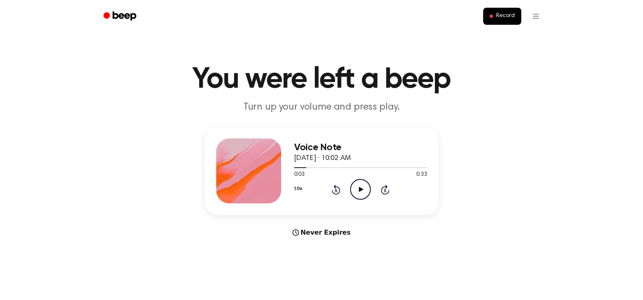
click at [357, 188] on icon "Play Audio" at bounding box center [360, 189] width 21 height 21
click at [357, 188] on icon "Pause Audio" at bounding box center [360, 189] width 21 height 21
click at [357, 188] on icon "Play Audio" at bounding box center [360, 189] width 21 height 21
click at [357, 188] on icon "Pause Audio" at bounding box center [360, 189] width 21 height 21
click at [357, 188] on icon "Play Audio" at bounding box center [360, 189] width 21 height 21
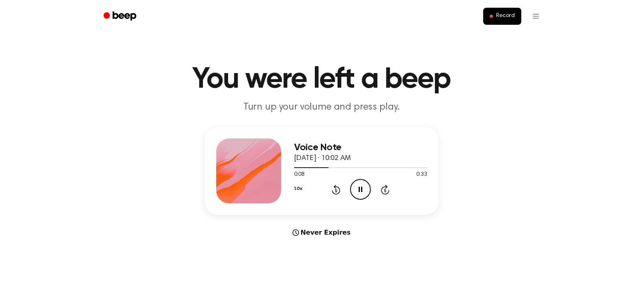
click at [357, 188] on icon "Pause Audio" at bounding box center [360, 189] width 21 height 21
click at [357, 188] on icon "Play Audio" at bounding box center [360, 189] width 21 height 21
click at [357, 188] on icon "Pause Audio" at bounding box center [360, 189] width 21 height 21
click at [357, 188] on icon "Play Audio" at bounding box center [360, 189] width 21 height 21
click at [357, 188] on icon "Pause Audio" at bounding box center [360, 189] width 21 height 21
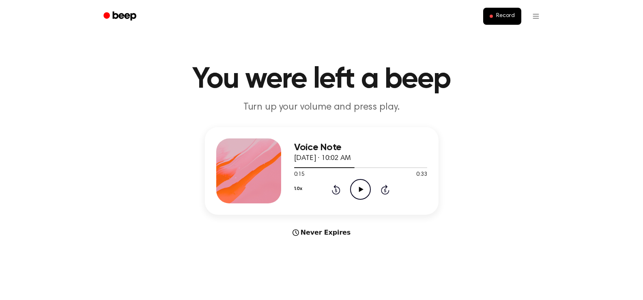
click at [357, 188] on icon "Play Audio" at bounding box center [360, 189] width 21 height 21
click at [357, 188] on icon "Pause Audio" at bounding box center [360, 189] width 21 height 21
click at [357, 188] on icon "Play Audio" at bounding box center [360, 189] width 21 height 21
click at [357, 188] on icon "Pause Audio" at bounding box center [360, 189] width 21 height 21
click at [357, 188] on icon "Play Audio" at bounding box center [360, 189] width 21 height 21
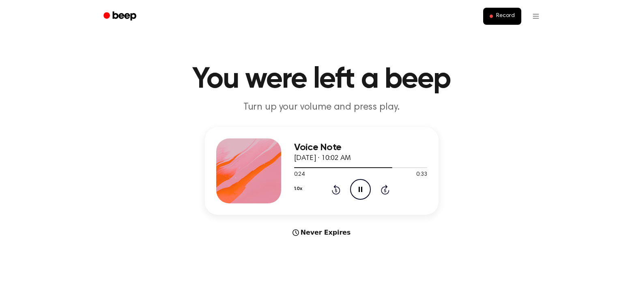
click at [357, 188] on icon "Pause Audio" at bounding box center [360, 189] width 21 height 21
click at [357, 188] on icon "Play Audio" at bounding box center [360, 189] width 21 height 21
click at [357, 188] on icon "Pause Audio" at bounding box center [360, 189] width 21 height 21
click at [357, 188] on icon "Play Audio" at bounding box center [360, 189] width 21 height 21
click at [357, 188] on icon "Pause Audio" at bounding box center [360, 189] width 21 height 21
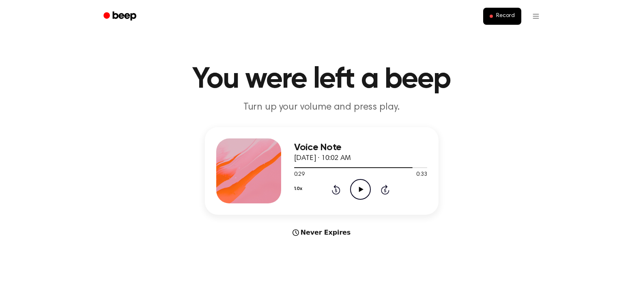
click at [357, 188] on icon "Play Audio" at bounding box center [360, 189] width 21 height 21
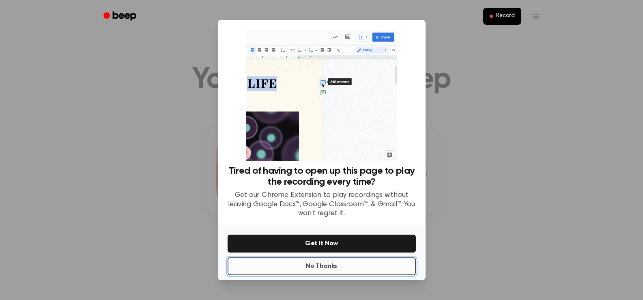
click at [332, 269] on button "No Thanks" at bounding box center [322, 266] width 188 height 18
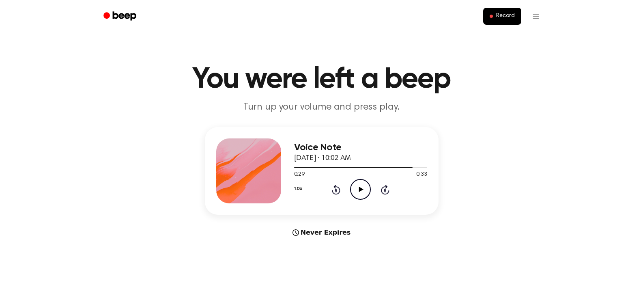
click at [358, 191] on icon "Play Audio" at bounding box center [360, 189] width 21 height 21
click at [358, 191] on icon "Pause Audio" at bounding box center [360, 189] width 21 height 21
click at [495, 15] on button "Record" at bounding box center [502, 16] width 38 height 17
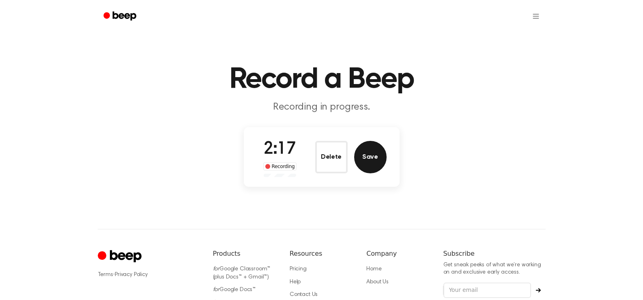
click at [379, 161] on button "Save" at bounding box center [370, 157] width 32 height 32
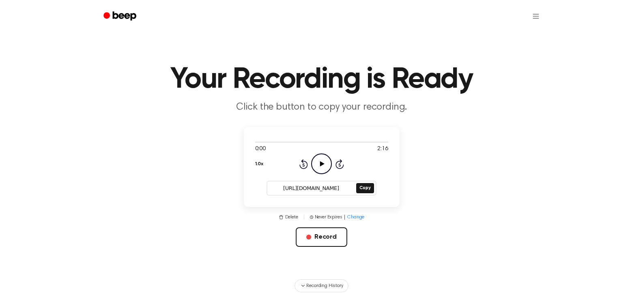
click at [341, 185] on input "https://beep.audio/NTeF7RH" at bounding box center [310, 188] width 87 height 11
click at [320, 164] on icon at bounding box center [322, 163] width 4 height 5
